Goal: Transaction & Acquisition: Purchase product/service

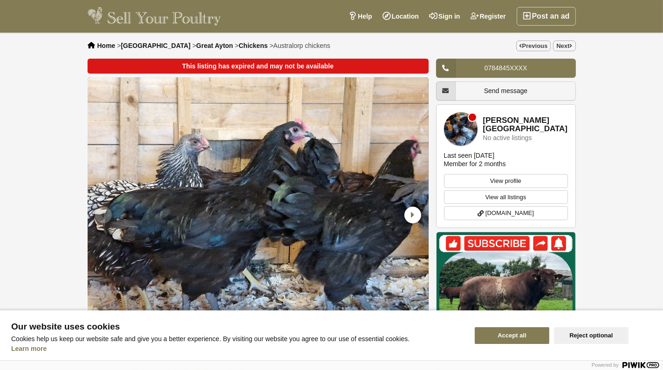
click at [528, 335] on button "Accept all" at bounding box center [512, 336] width 75 height 17
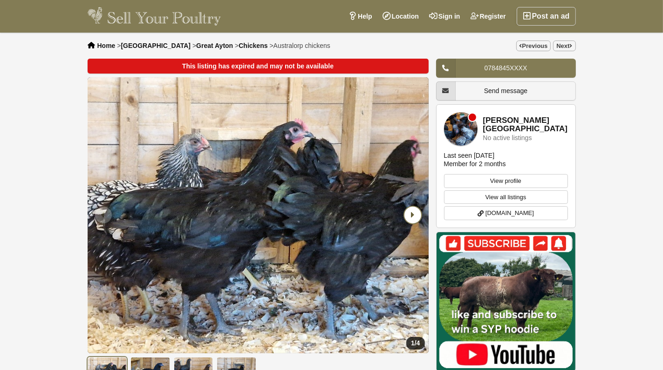
click at [409, 214] on icon "Next slide" at bounding box center [412, 215] width 17 height 17
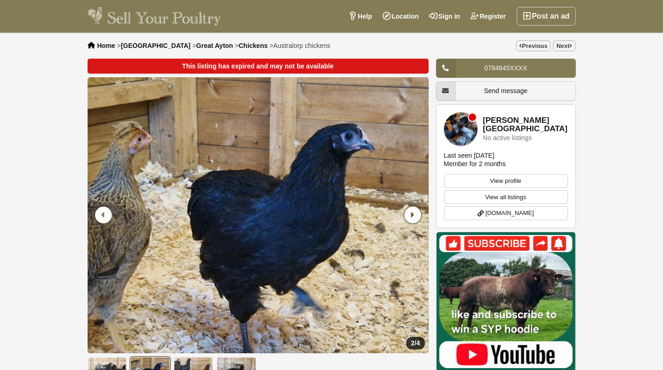
click at [409, 214] on icon "Next slide" at bounding box center [412, 215] width 17 height 17
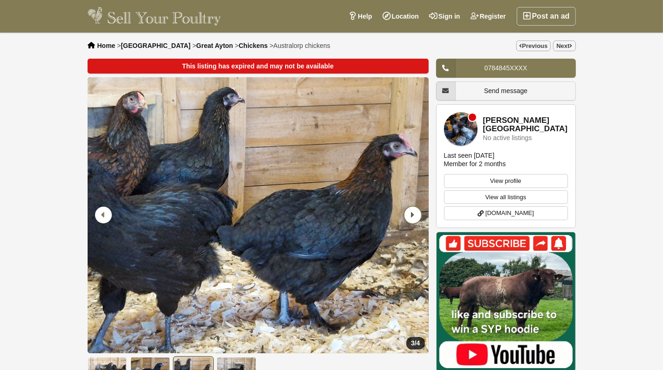
click at [409, 214] on icon "Next slide" at bounding box center [412, 215] width 17 height 17
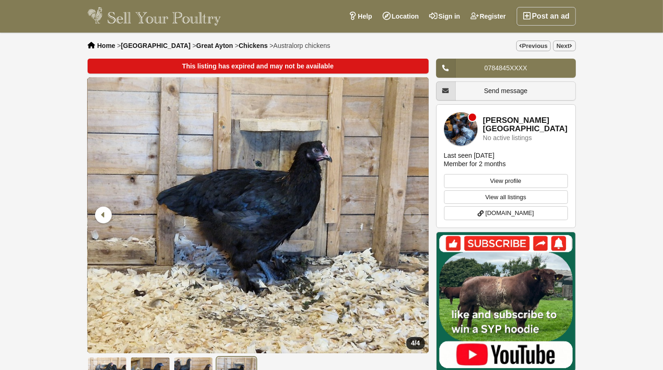
click at [409, 214] on icon "Next slide" at bounding box center [412, 215] width 17 height 17
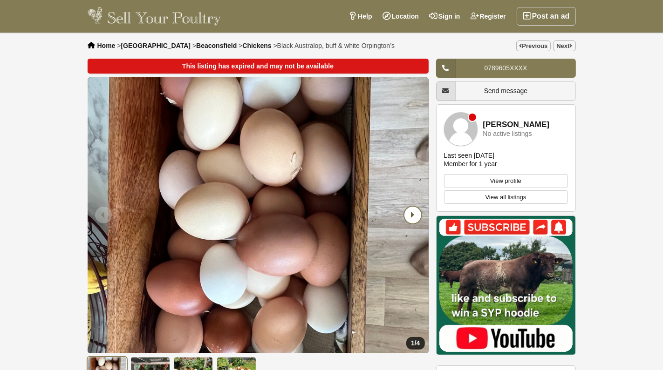
click at [415, 214] on icon "Next slide" at bounding box center [412, 215] width 17 height 17
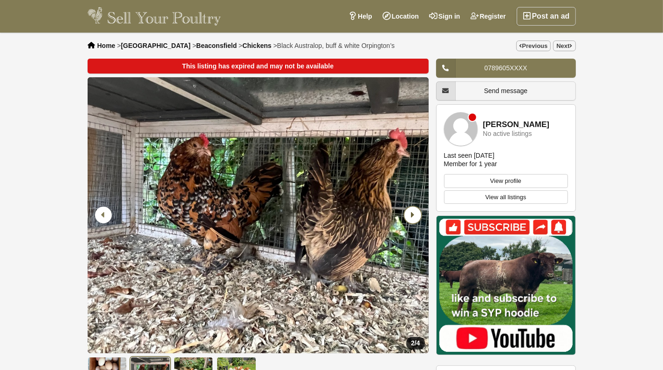
click at [415, 214] on icon "Next slide" at bounding box center [412, 215] width 17 height 17
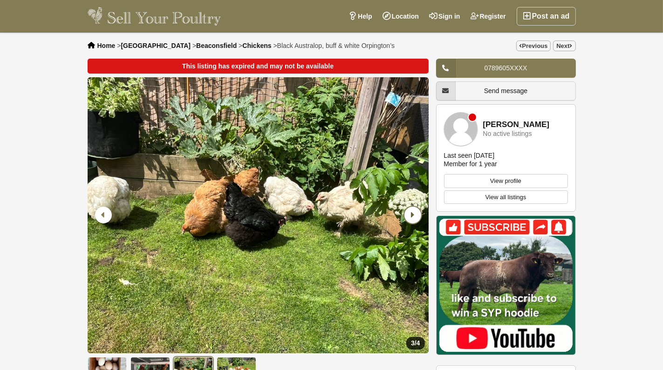
click at [415, 214] on icon "Next slide" at bounding box center [412, 215] width 17 height 17
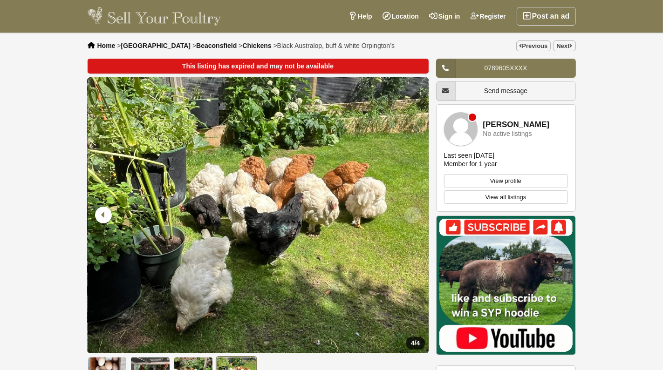
click at [415, 214] on icon "Next slide" at bounding box center [412, 215] width 17 height 17
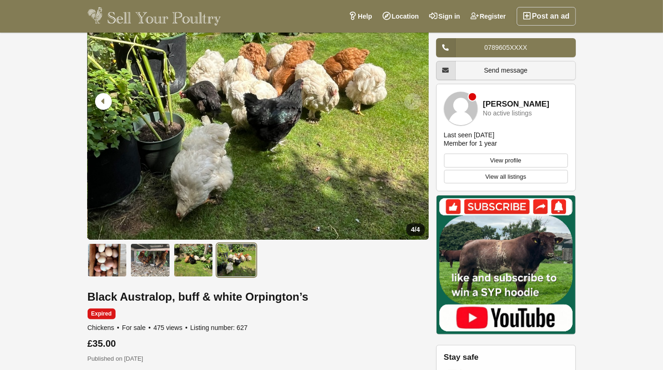
scroll to position [93, 0]
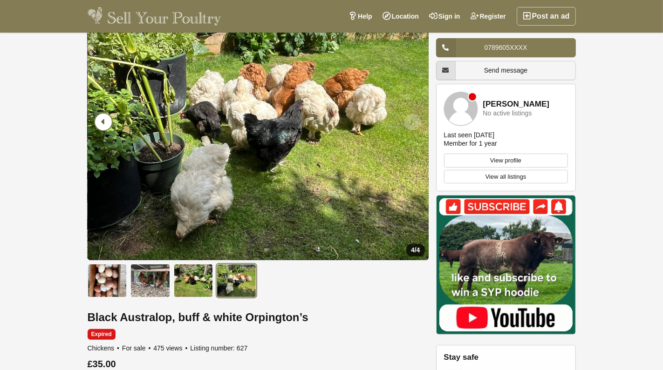
click at [100, 123] on icon "Previous slide" at bounding box center [103, 122] width 17 height 17
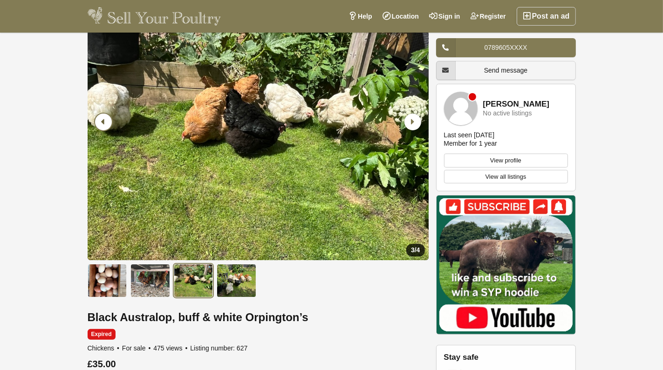
click at [100, 123] on icon "Previous slide" at bounding box center [103, 122] width 17 height 17
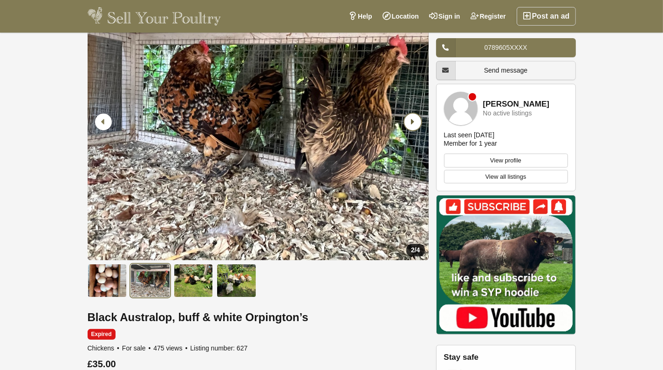
click at [416, 121] on icon "Next slide" at bounding box center [412, 122] width 17 height 17
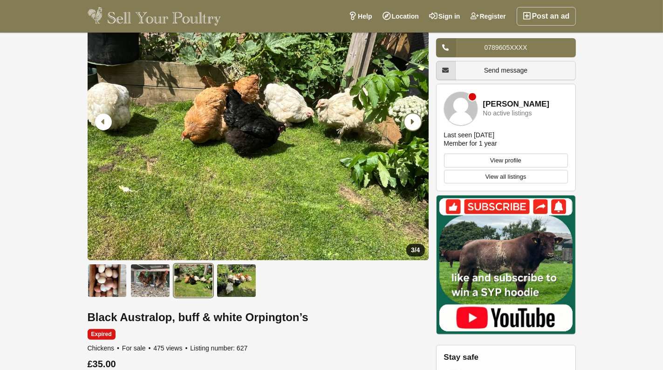
click at [417, 118] on icon "Next slide" at bounding box center [412, 122] width 17 height 17
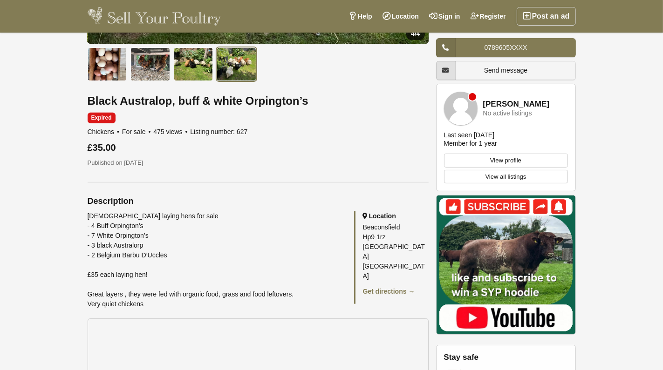
scroll to position [326, 0]
